Goal: Communication & Community: Answer question/provide support

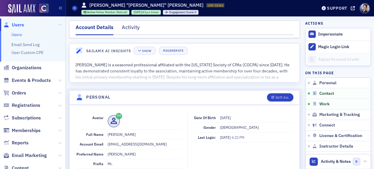
scroll to position [262, 0]
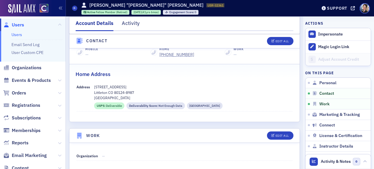
click at [20, 25] on span "Users" at bounding box center [18, 25] width 12 height 6
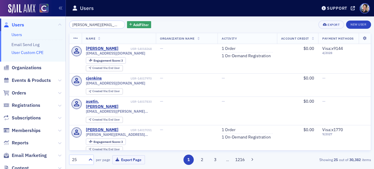
scroll to position [0, 6]
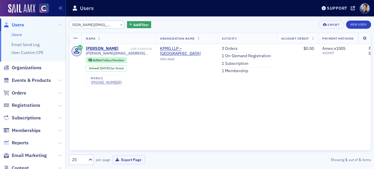
type input "[PERSON_NAME][EMAIL_ADDRESS][PERSON_NAME][DOMAIN_NAME]"
drag, startPoint x: 24, startPoint y: 80, endPoint x: 36, endPoint y: 70, distance: 15.8
click at [24, 80] on span "Events & Products" at bounding box center [31, 80] width 39 height 6
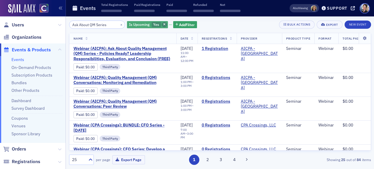
type input "Ask About QM Series"
click at [163, 24] on icon "button" at bounding box center [164, 24] width 2 height 3
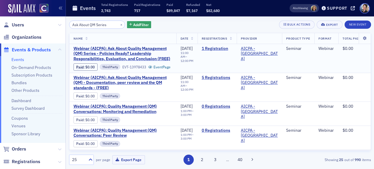
scroll to position [6, 0]
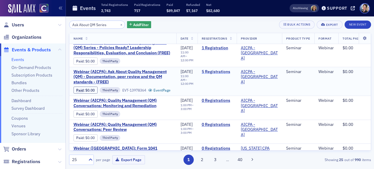
click at [219, 75] on link "5 Registrations" at bounding box center [217, 71] width 31 height 5
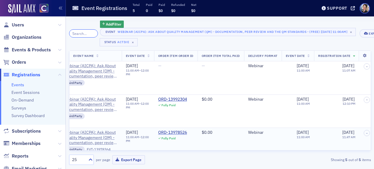
scroll to position [0, 151]
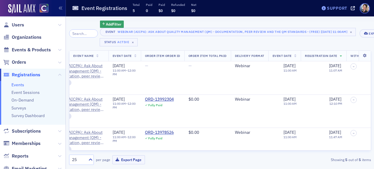
click at [339, 8] on div "Support" at bounding box center [337, 8] width 20 height 5
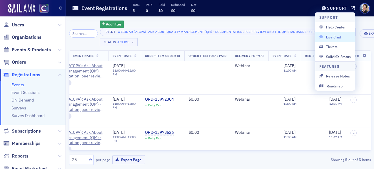
click at [333, 37] on span "Live Chat" at bounding box center [334, 36] width 31 height 5
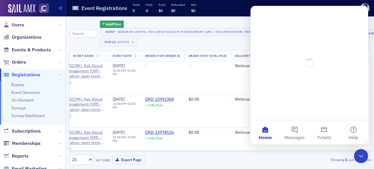
scroll to position [0, 0]
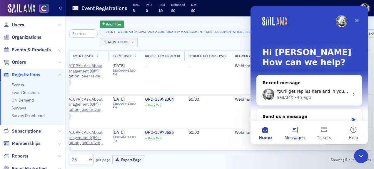
click at [294, 130] on button "Messages" at bounding box center [294, 133] width 29 height 24
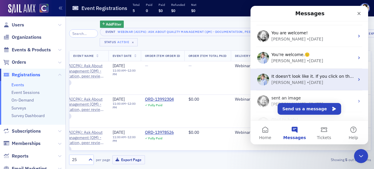
scroll to position [62, 0]
click at [285, 78] on div "It doesn't look like it. If you click on the first link, the report, it is stil…" at bounding box center [312, 76] width 83 height 6
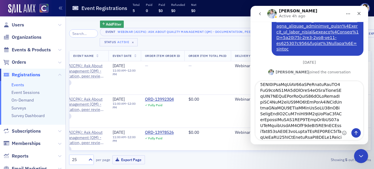
scroll to position [0, 0]
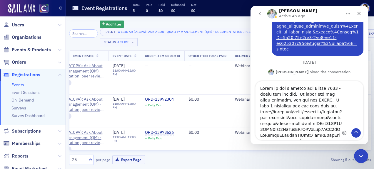
click at [325, 107] on textarea "Message…" at bounding box center [309, 110] width 108 height 59
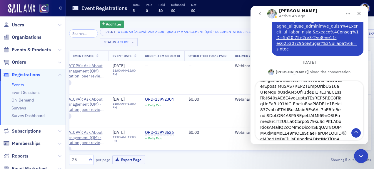
scroll to position [408, 0]
drag, startPoint x: 260, startPoint y: 118, endPoint x: 287, endPoint y: 197, distance: 83.0
click at [287, 145] on html "[PERSON_NAME] Active 4h ago Don't forget to send a link if you're referencing s…" at bounding box center [309, 75] width 118 height 139
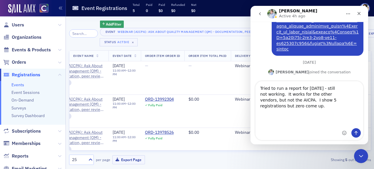
scroll to position [849, 0]
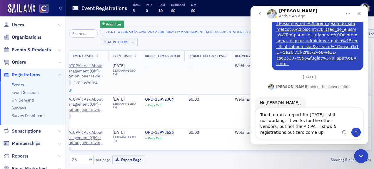
click at [184, 81] on td "—" at bounding box center [162, 77] width 43 height 33
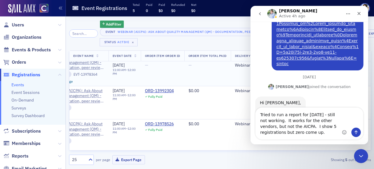
scroll to position [0, 151]
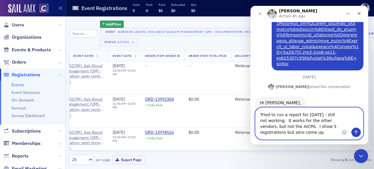
click at [283, 134] on textarea "Tried to run a report for [DATE] - still not working. It works for the other ve…" at bounding box center [309, 124] width 108 height 32
click at [331, 121] on textarea "Tried to run a report for [DATE] - still not working. It works for the other ve…" at bounding box center [309, 124] width 108 height 32
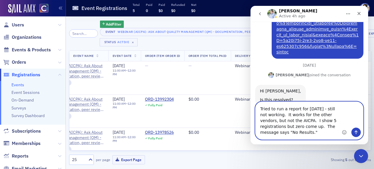
scroll to position [864, 0]
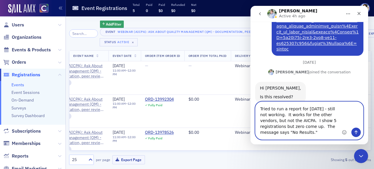
paste textarea "[URL][DOMAIN_NAME][DOMAIN_NAME][DOMAIN_NAME][DOMAIN_NAME][DOMAIN_NAME][DOMAIN_N…"
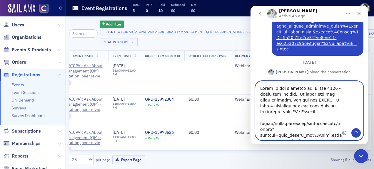
scroll to position [186, 0]
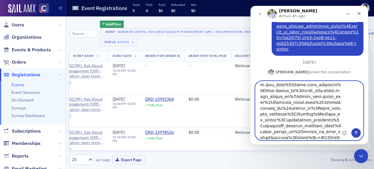
type textarea "Tried to run a report for [DATE] - still not working. It works for the other ve…"
click at [356, 132] on icon "Send a message…" at bounding box center [355, 133] width 3 height 4
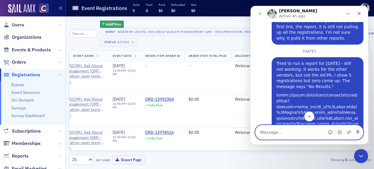
scroll to position [957, 0]
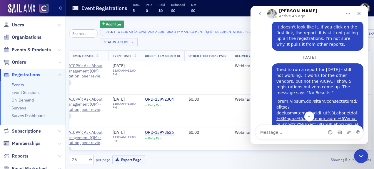
drag, startPoint x: 259, startPoint y: 83, endPoint x: 296, endPoint y: 76, distance: 38.6
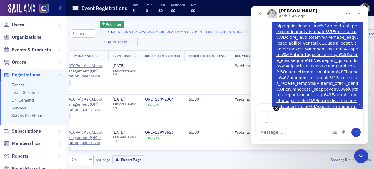
scroll to position [1100, 0]
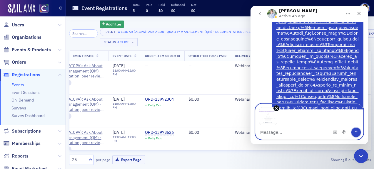
drag, startPoint x: 358, startPoint y: 132, endPoint x: 254, endPoint y: 135, distance: 103.5
click at [358, 132] on icon "Send a message…" at bounding box center [355, 132] width 5 height 5
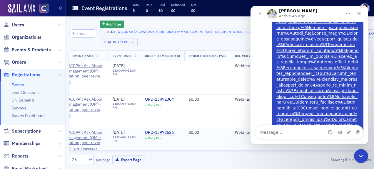
scroll to position [1119, 0]
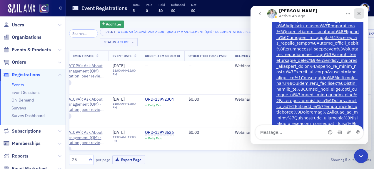
click at [359, 14] on icon "Close" at bounding box center [358, 13] width 3 height 3
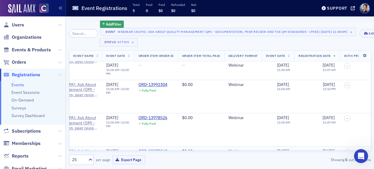
scroll to position [0, 158]
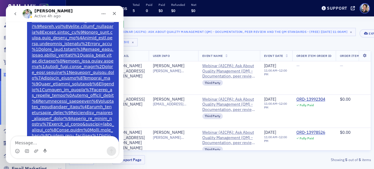
scroll to position [1067, 0]
